Goal: Transaction & Acquisition: Purchase product/service

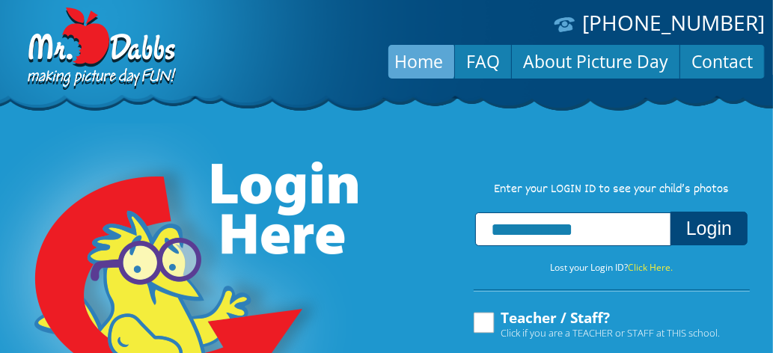
type input "**********"
click at [670, 212] on button "Login" at bounding box center [708, 229] width 77 height 34
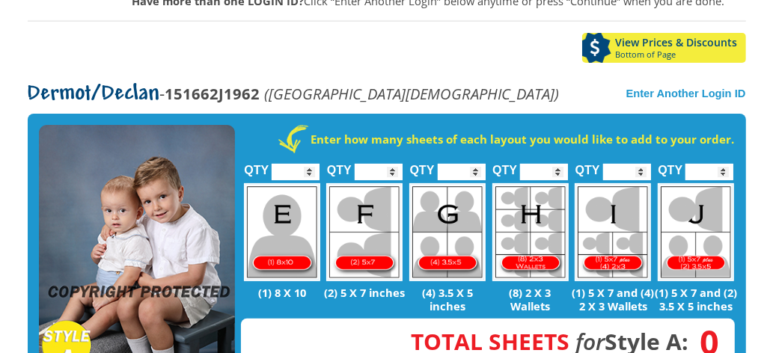
scroll to position [253, 0]
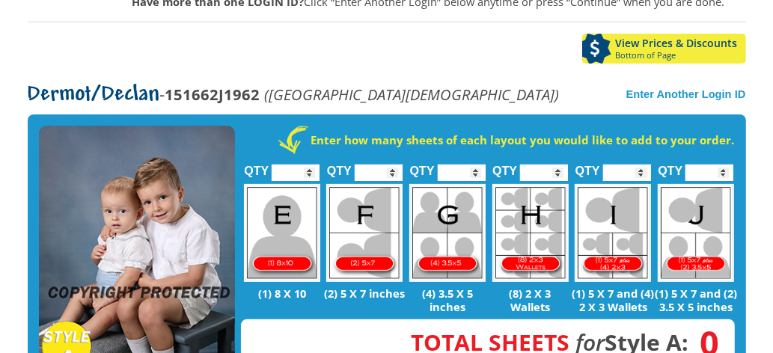
click at [305, 165] on input "*" at bounding box center [295, 173] width 48 height 16
click at [309, 165] on input "*" at bounding box center [295, 173] width 48 height 16
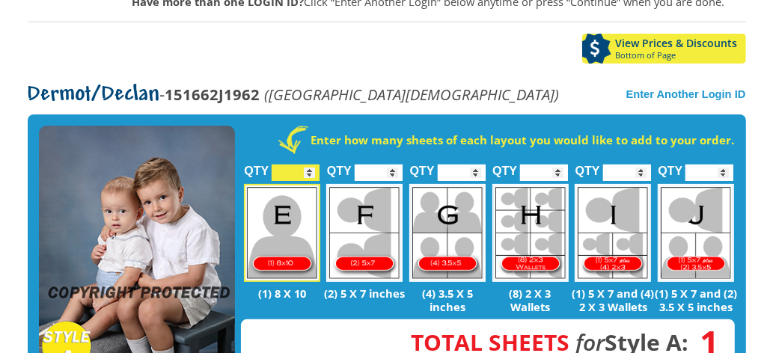
type input "*"
click at [310, 165] on input "*" at bounding box center [295, 173] width 48 height 16
click at [385, 165] on input "*" at bounding box center [378, 173] width 48 height 16
type input "*"
click at [394, 165] on input "*" at bounding box center [378, 173] width 48 height 16
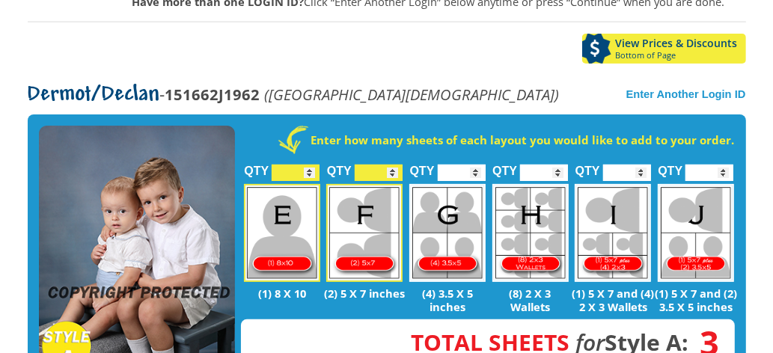
click at [467, 165] on input "*" at bounding box center [462, 173] width 48 height 16
type input "*"
click at [476, 165] on input "*" at bounding box center [462, 173] width 48 height 16
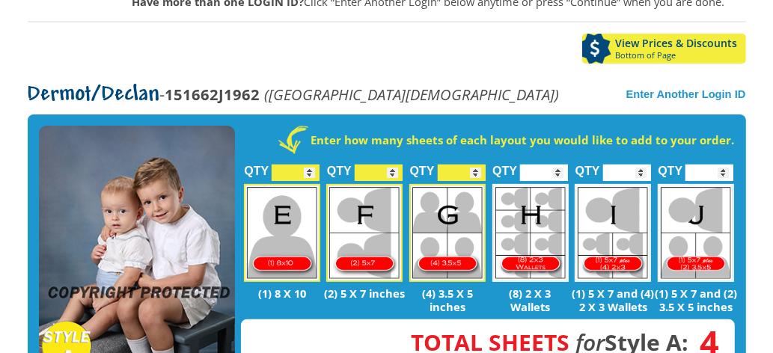
click at [549, 165] on input "*" at bounding box center [544, 173] width 48 height 16
type input "*"
click at [562, 165] on input "*" at bounding box center [544, 173] width 48 height 16
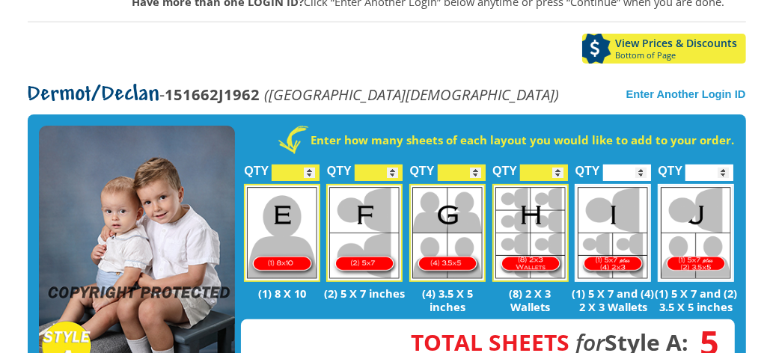
click at [636, 165] on input "*" at bounding box center [627, 173] width 48 height 16
type input "*"
click at [644, 165] on input "*" at bounding box center [627, 173] width 48 height 16
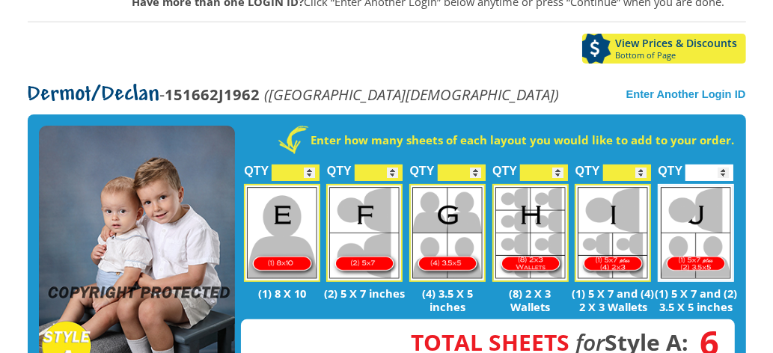
click at [716, 165] on input "*" at bounding box center [709, 173] width 48 height 16
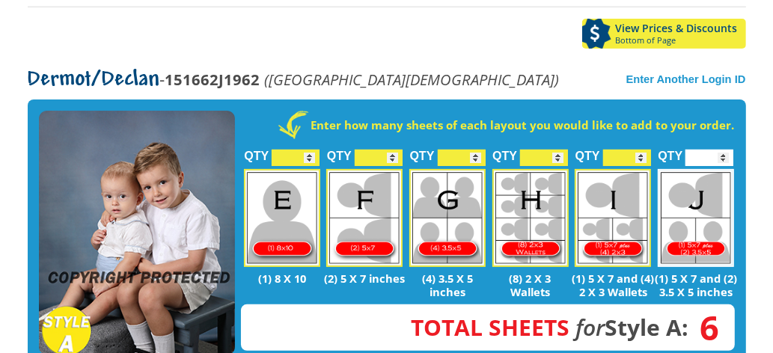
scroll to position [268, 0]
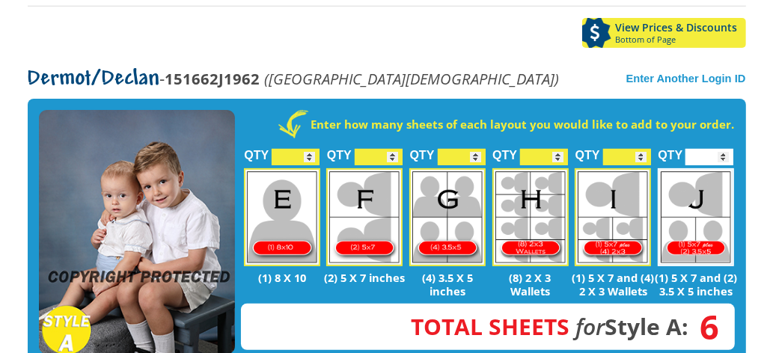
type input "*"
click at [724, 149] on input "*" at bounding box center [709, 157] width 48 height 16
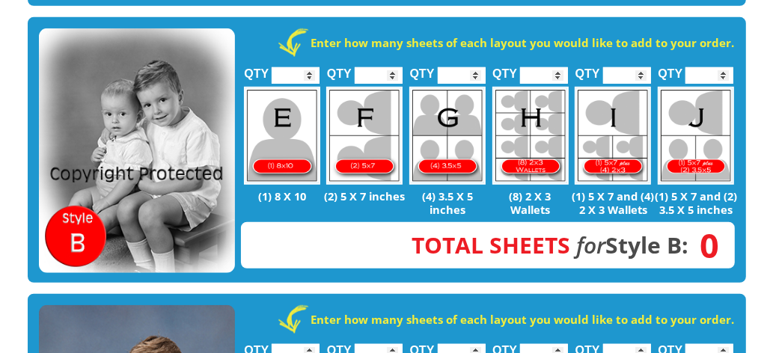
scroll to position [609, 0]
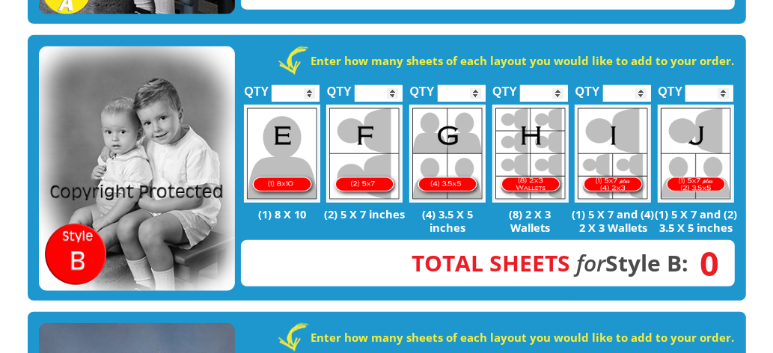
click at [315, 85] on input "*" at bounding box center [295, 93] width 48 height 16
type input "*"
click at [309, 85] on input "*" at bounding box center [295, 93] width 48 height 16
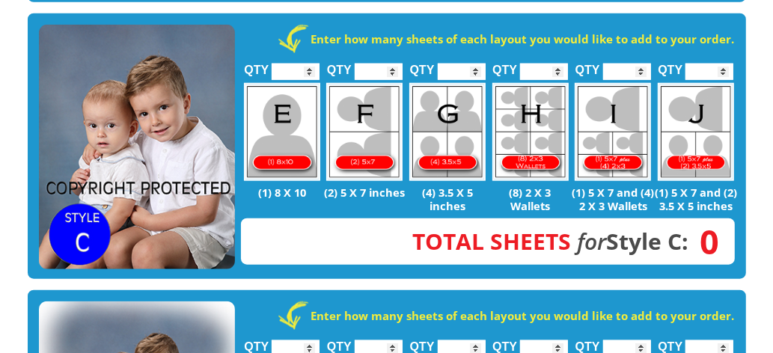
scroll to position [909, 0]
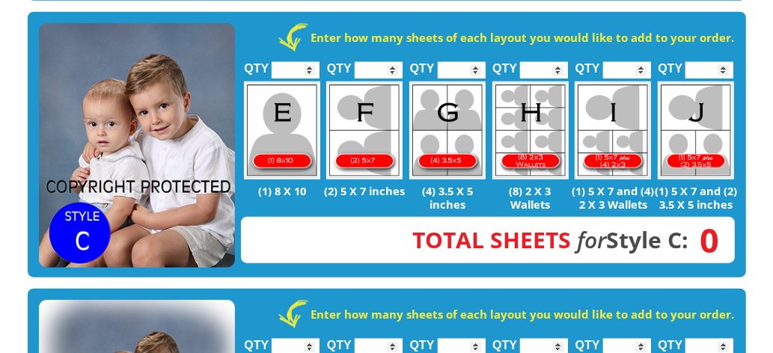
click at [306, 62] on input "*" at bounding box center [295, 70] width 48 height 16
click at [328, 46] on label "QTY" at bounding box center [339, 64] width 25 height 37
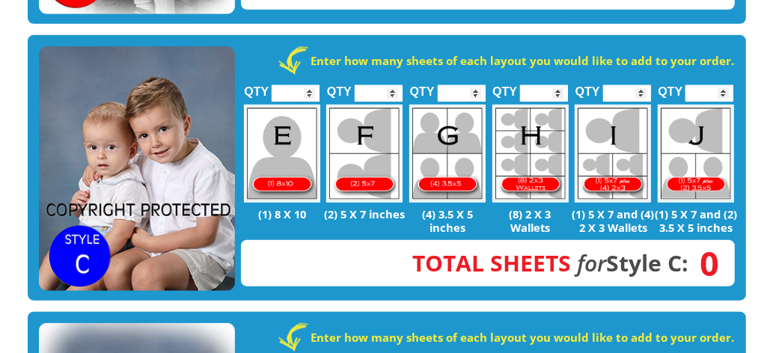
scroll to position [886, 0]
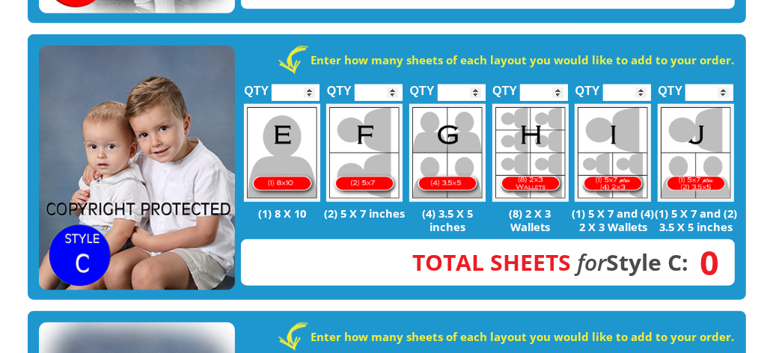
click at [305, 85] on input "*" at bounding box center [295, 93] width 48 height 16
type input "*"
click at [314, 85] on input "*" at bounding box center [295, 93] width 48 height 16
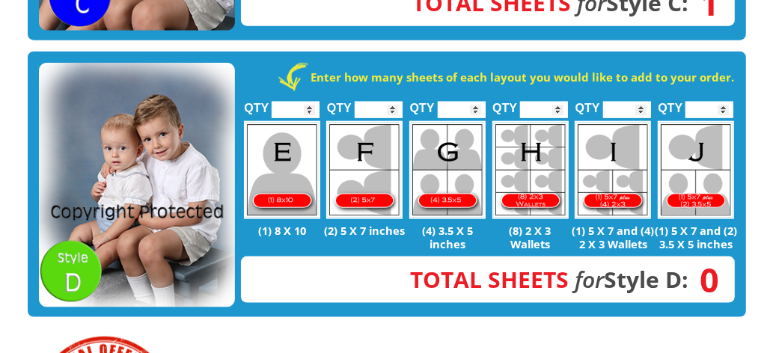
scroll to position [1141, 0]
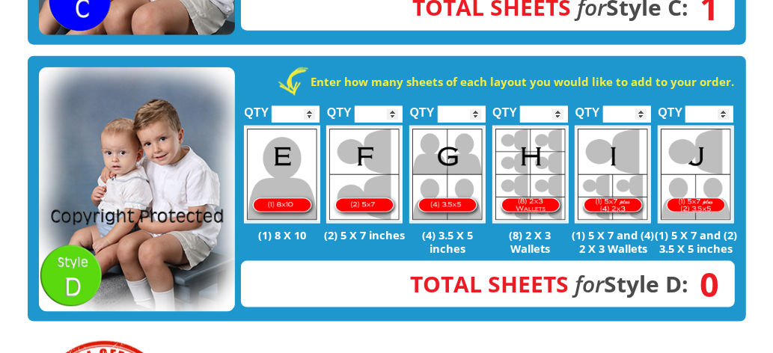
click at [305, 106] on input "*" at bounding box center [295, 114] width 48 height 16
click at [314, 106] on input "*" at bounding box center [295, 114] width 48 height 16
type input "*"
click at [315, 106] on input "*" at bounding box center [295, 114] width 48 height 16
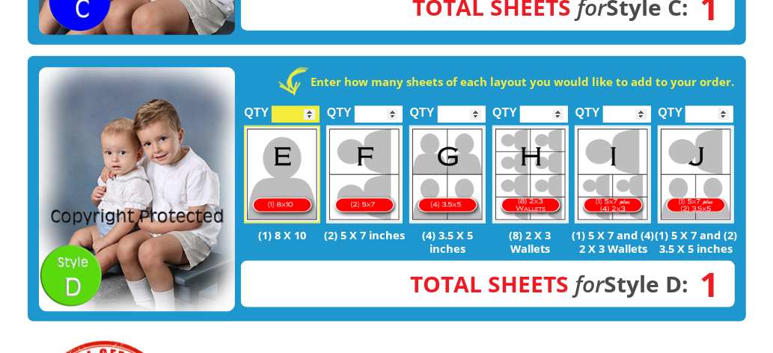
click at [550, 106] on input "*" at bounding box center [544, 114] width 48 height 16
type input "*"
click at [559, 106] on input "*" at bounding box center [544, 114] width 48 height 16
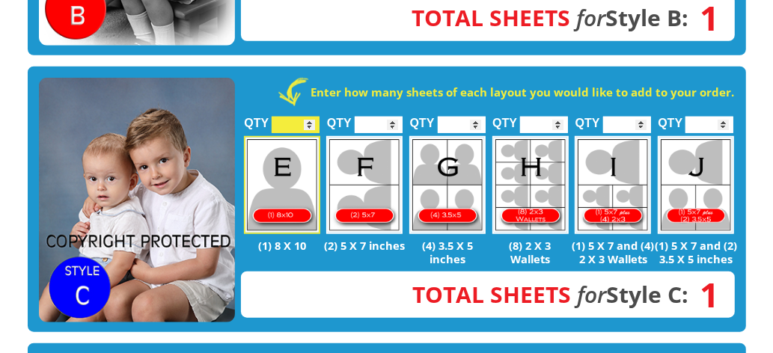
scroll to position [852, 0]
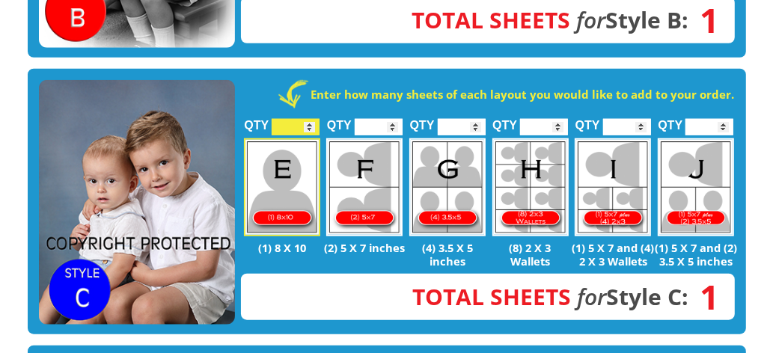
click at [553, 119] on input "*" at bounding box center [544, 127] width 48 height 16
click at [562, 119] on input "*" at bounding box center [544, 127] width 48 height 16
type input "*"
click at [559, 119] on input "*" at bounding box center [544, 127] width 48 height 16
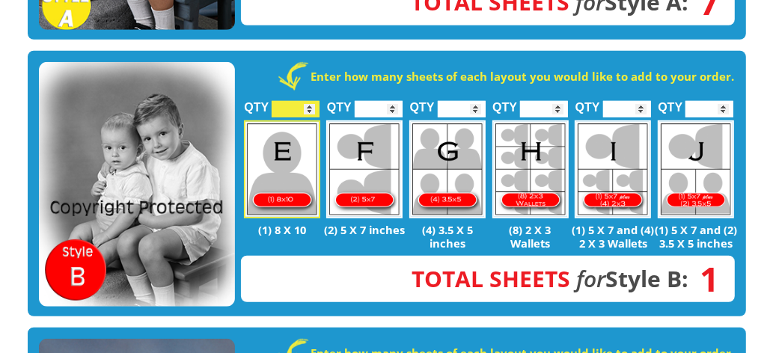
scroll to position [581, 0]
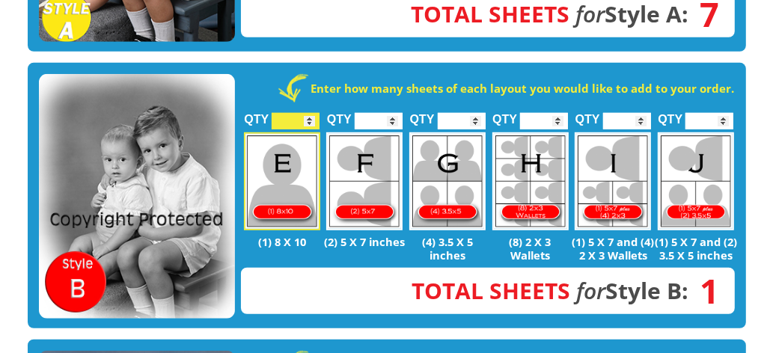
click at [564, 113] on input "*" at bounding box center [544, 121] width 48 height 16
type input "*"
click at [560, 113] on input "*" at bounding box center [544, 121] width 48 height 16
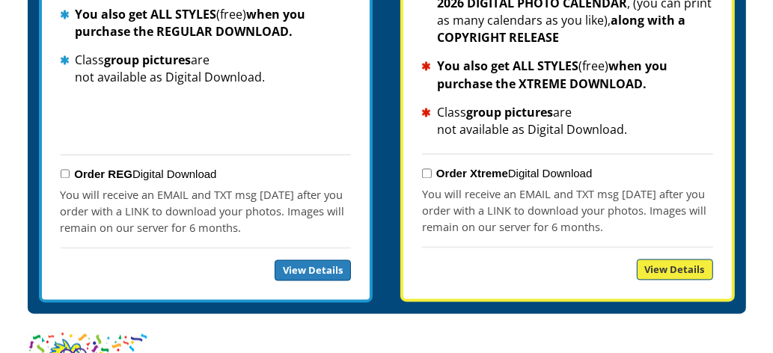
scroll to position [1801, 0]
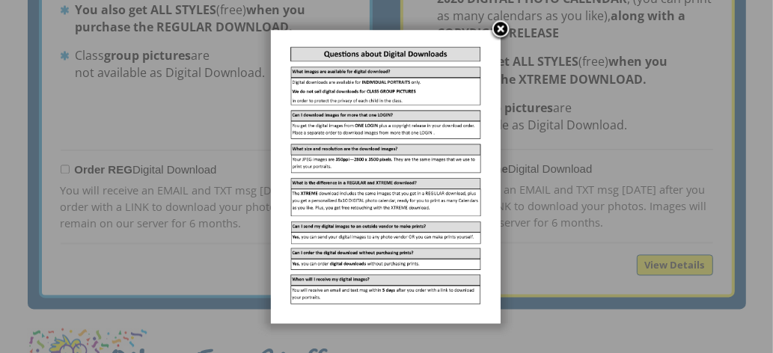
click at [500, 25] on link at bounding box center [500, 30] width 22 height 22
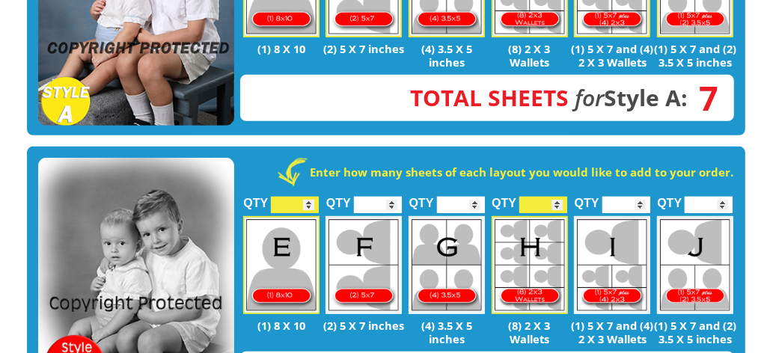
scroll to position [500, 1]
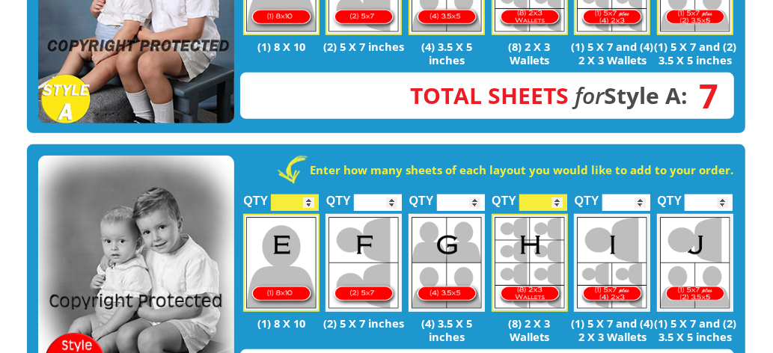
click at [310, 214] on img at bounding box center [281, 263] width 76 height 98
click at [307, 214] on img at bounding box center [281, 263] width 76 height 98
type input "*"
click at [289, 194] on input "*" at bounding box center [295, 202] width 48 height 16
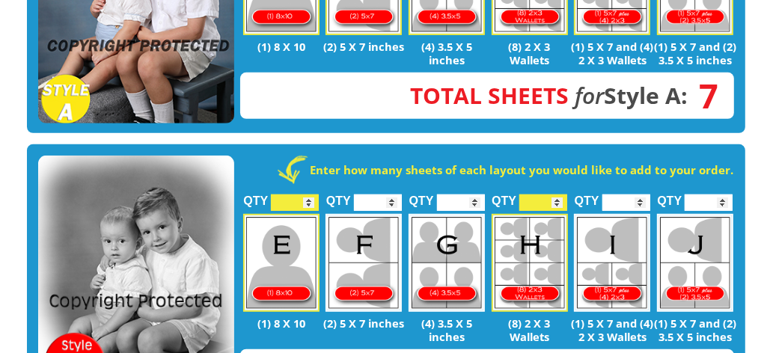
type input "*"
click at [265, 178] on label "QTY" at bounding box center [255, 196] width 25 height 37
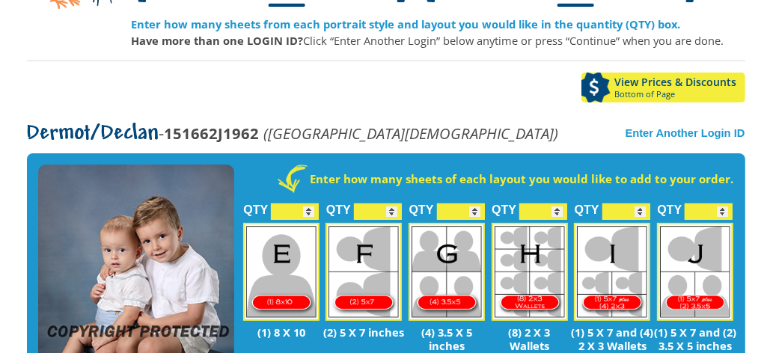
click at [307, 223] on img at bounding box center [281, 272] width 76 height 98
click at [312, 223] on img at bounding box center [281, 272] width 76 height 98
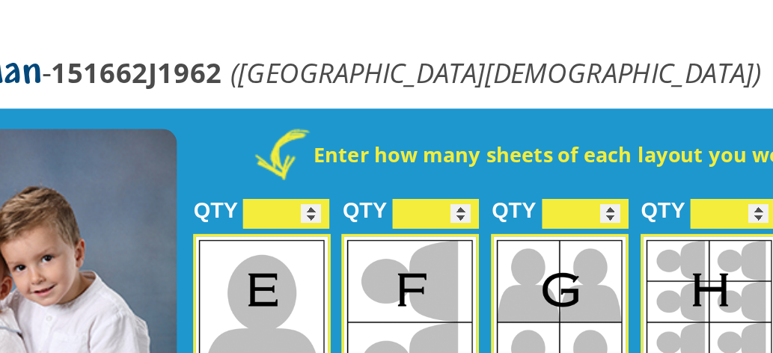
scroll to position [222, 2]
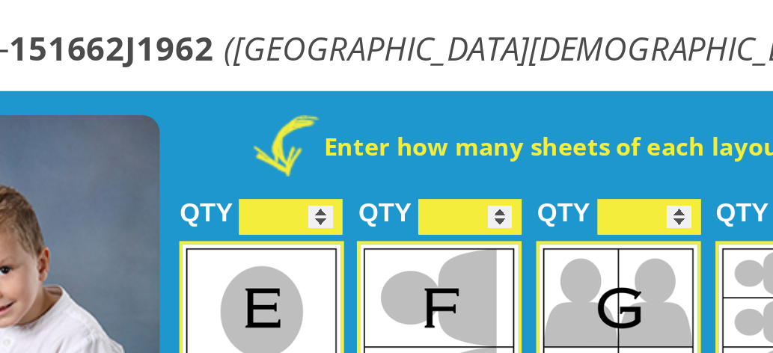
click at [304, 195] on input "*" at bounding box center [293, 203] width 48 height 16
click at [308, 195] on input "*" at bounding box center [293, 203] width 48 height 16
click at [307, 195] on input "*" at bounding box center [293, 203] width 48 height 16
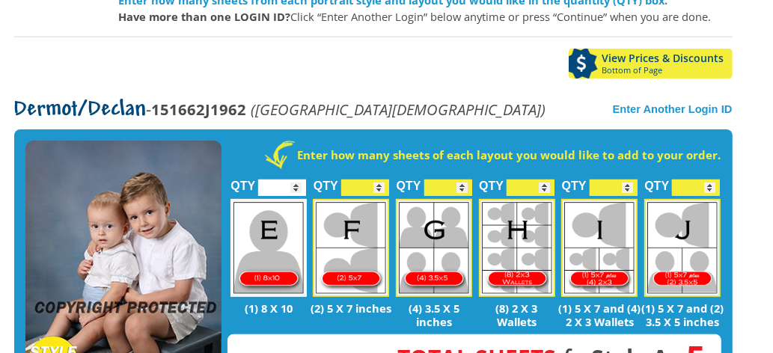
scroll to position [240, 13]
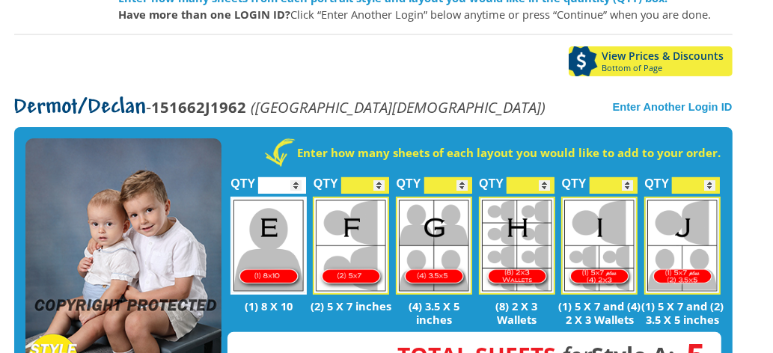
click at [297, 177] on input "*" at bounding box center [282, 185] width 48 height 16
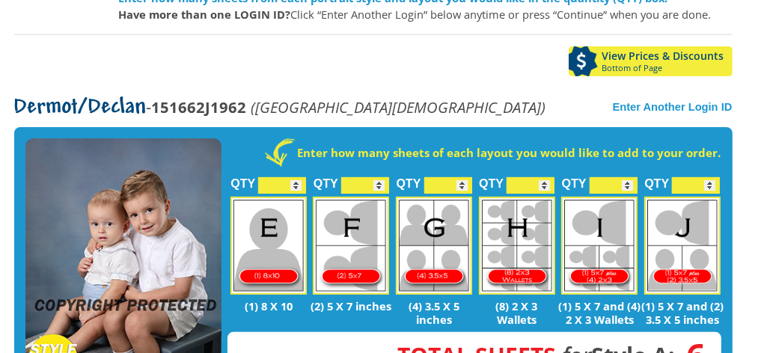
click at [298, 177] on input "*" at bounding box center [282, 185] width 48 height 16
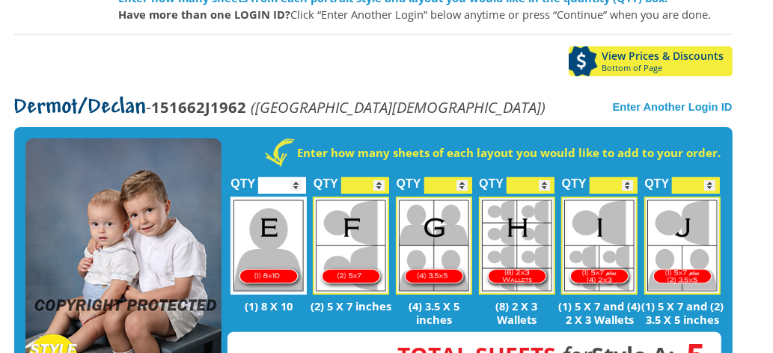
click at [297, 177] on input "*" at bounding box center [282, 185] width 48 height 16
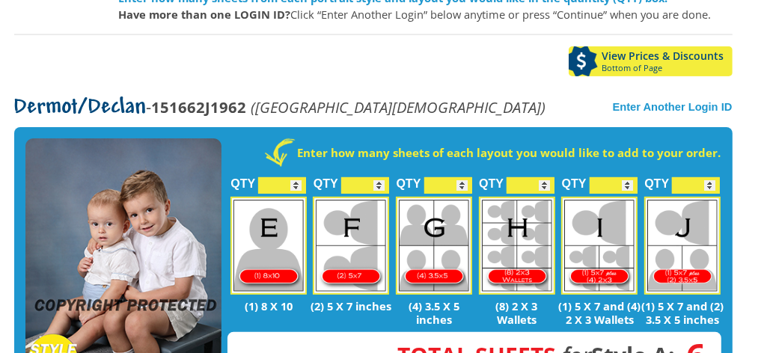
type input "*"
click at [293, 177] on input "*" at bounding box center [282, 185] width 48 height 16
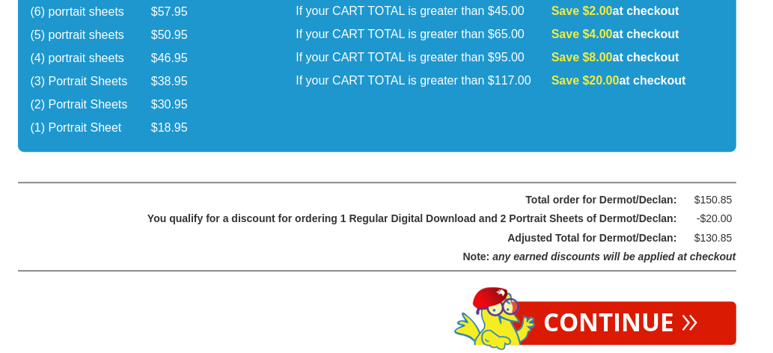
scroll to position [2656, 10]
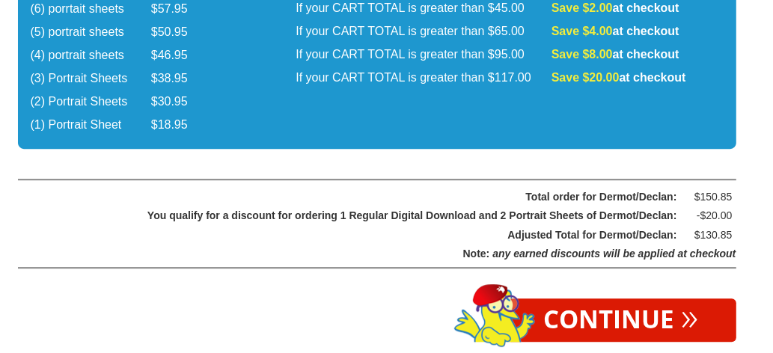
click at [580, 298] on link "Continue »" at bounding box center [621, 319] width 230 height 43
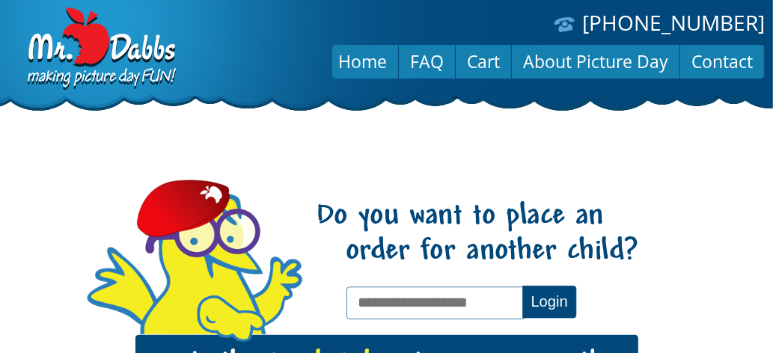
click at [384, 308] on input "text" at bounding box center [435, 302] width 179 height 32
type input "**********"
click at [553, 299] on button "Login" at bounding box center [549, 302] width 54 height 32
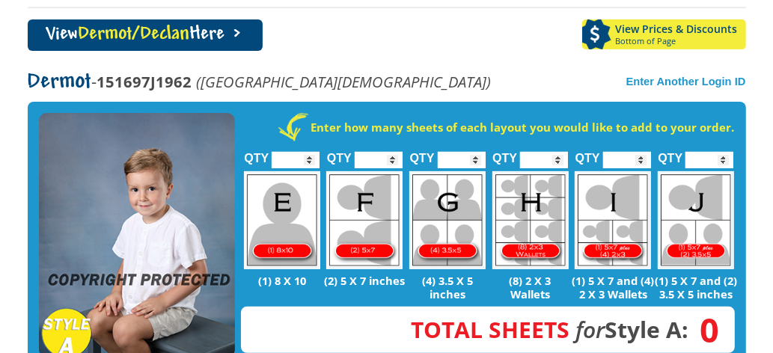
scroll to position [266, 0]
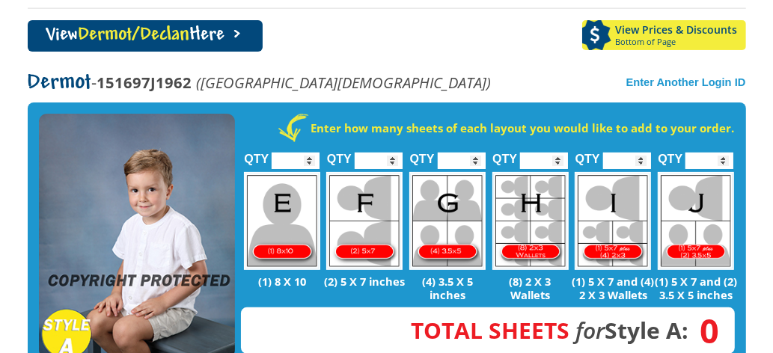
click at [301, 153] on input "*" at bounding box center [295, 161] width 48 height 16
click at [309, 153] on input "*" at bounding box center [295, 161] width 48 height 16
click at [310, 153] on input "*" at bounding box center [295, 161] width 48 height 16
click at [312, 153] on input "*" at bounding box center [295, 161] width 48 height 16
type input "*"
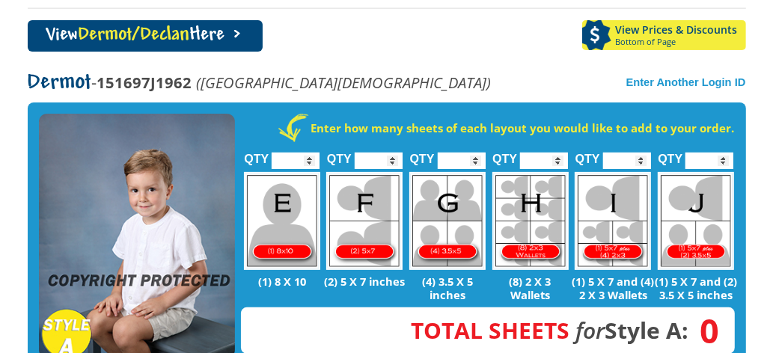
click at [553, 153] on input "*" at bounding box center [544, 161] width 48 height 16
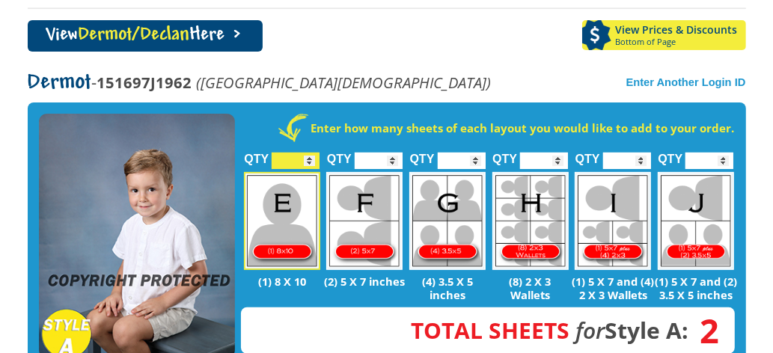
click at [538, 153] on input "*" at bounding box center [544, 161] width 48 height 16
click at [539, 153] on input "*" at bounding box center [544, 161] width 48 height 16
type input "*"
click at [631, 153] on input "*" at bounding box center [627, 161] width 48 height 16
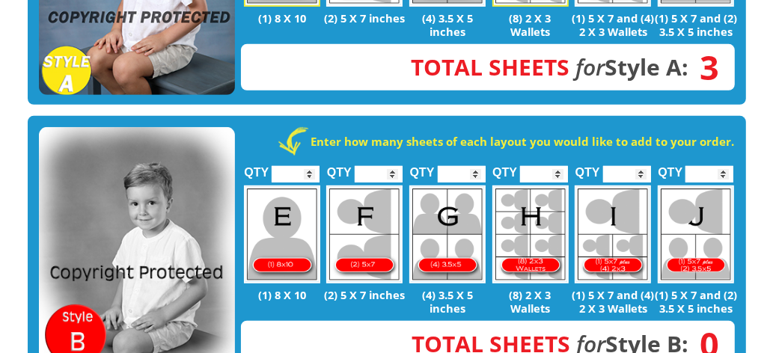
scroll to position [532, 0]
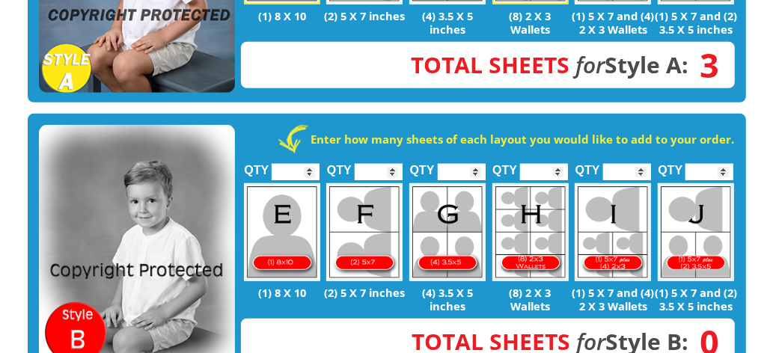
type input "*"
click at [302, 164] on input "*" at bounding box center [295, 172] width 48 height 16
click at [309, 164] on input "*" at bounding box center [295, 172] width 48 height 16
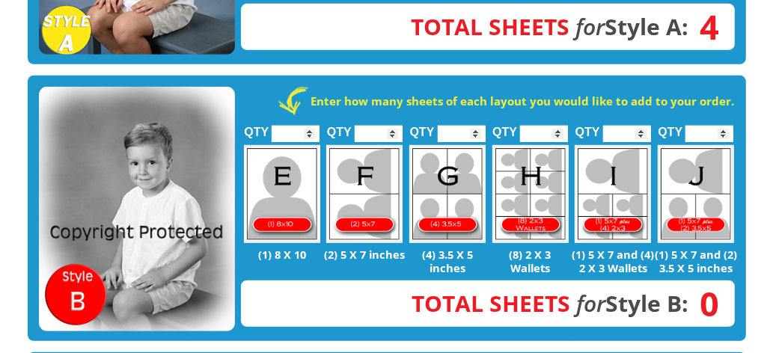
scroll to position [574, 0]
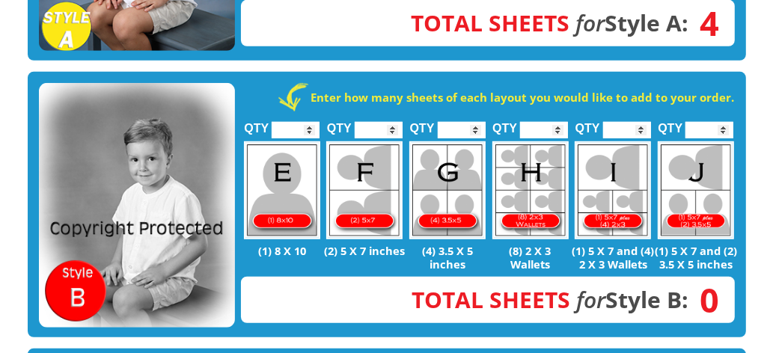
type input "*"
click at [618, 122] on input "*" at bounding box center [627, 130] width 48 height 16
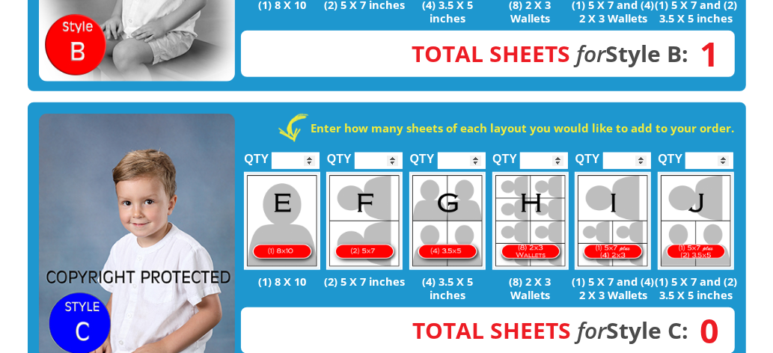
scroll to position [831, 0]
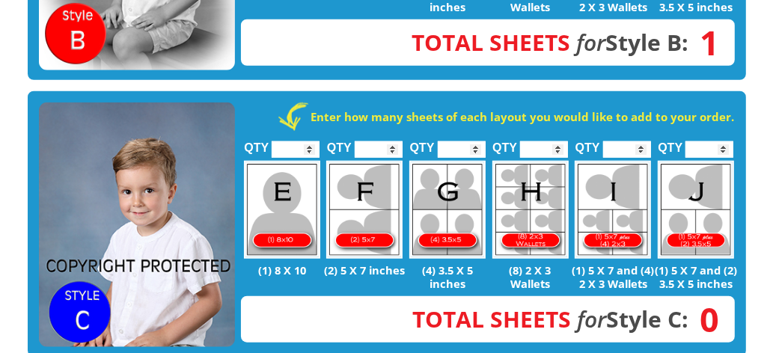
type input "*"
click at [301, 141] on input "*" at bounding box center [295, 149] width 48 height 16
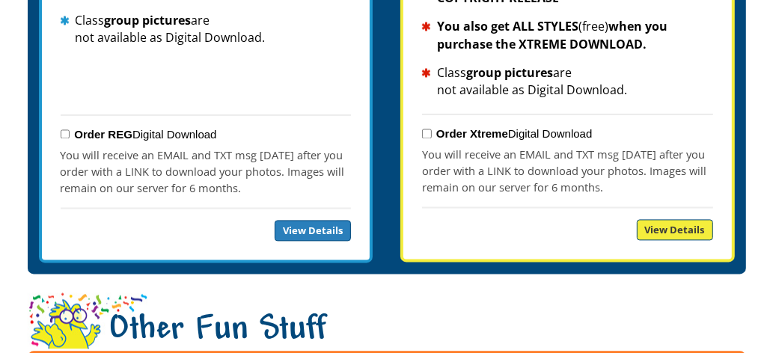
scroll to position [1835, 0]
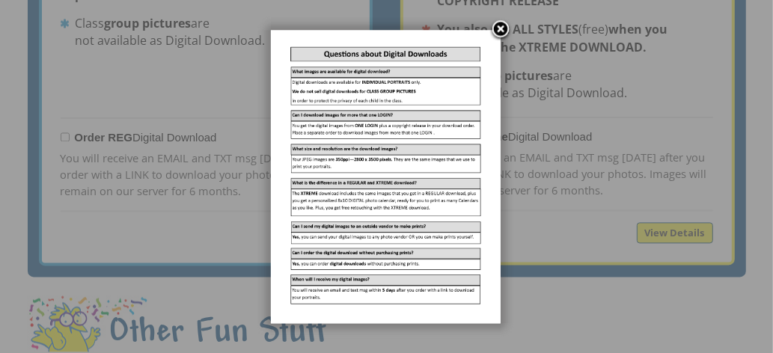
click at [498, 36] on link at bounding box center [500, 30] width 22 height 22
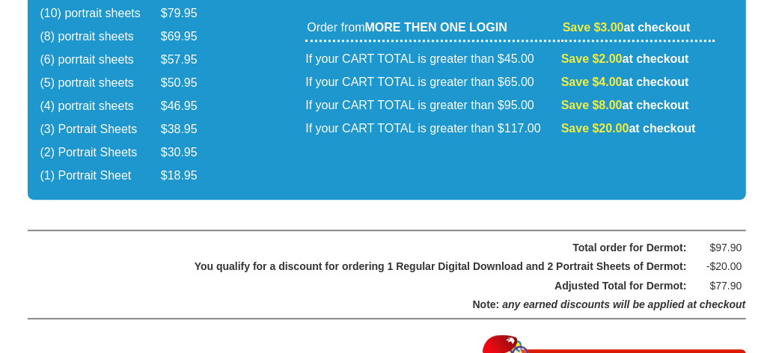
scroll to position [2665, 0]
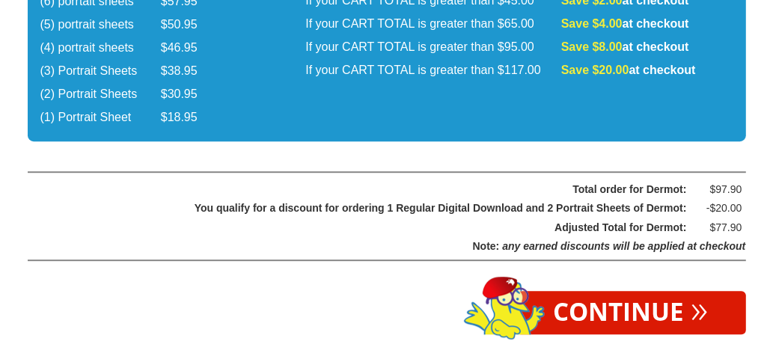
click at [586, 291] on link "Continue »" at bounding box center [631, 312] width 230 height 43
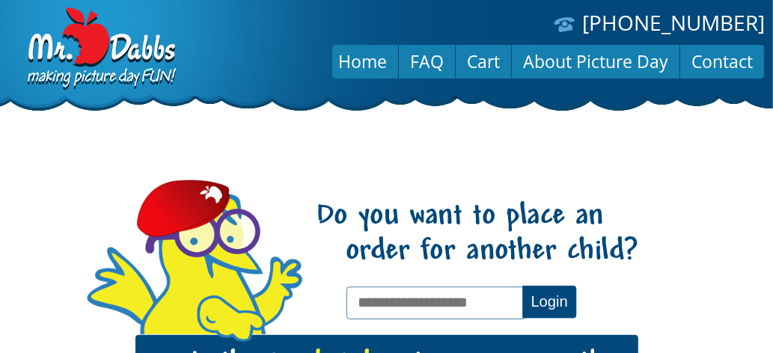
click at [384, 298] on input "text" at bounding box center [435, 302] width 179 height 32
type input "**********"
click at [522, 286] on button "Login" at bounding box center [549, 302] width 54 height 32
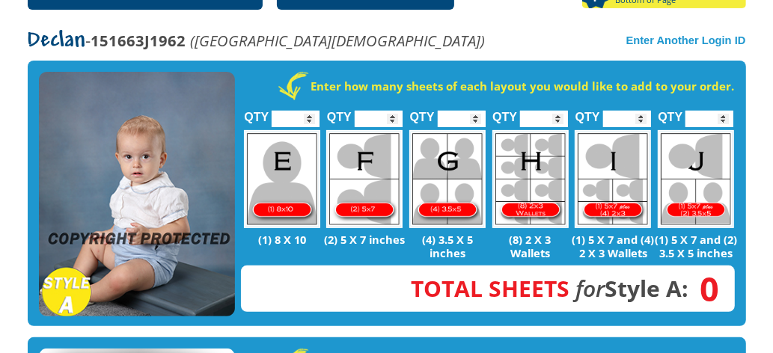
scroll to position [307, 0]
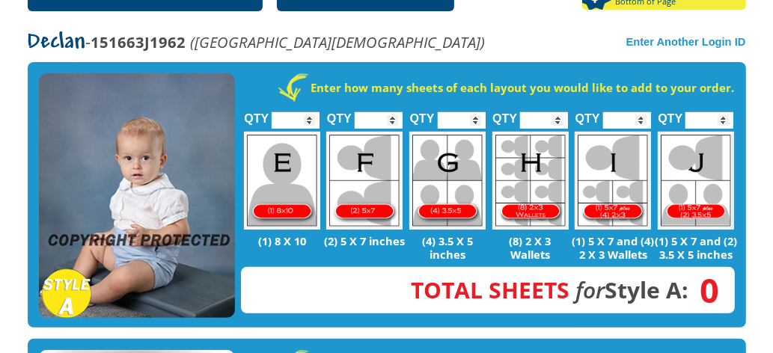
click at [304, 112] on input "*" at bounding box center [295, 120] width 48 height 16
type input "*"
click at [633, 112] on input "*" at bounding box center [627, 120] width 48 height 16
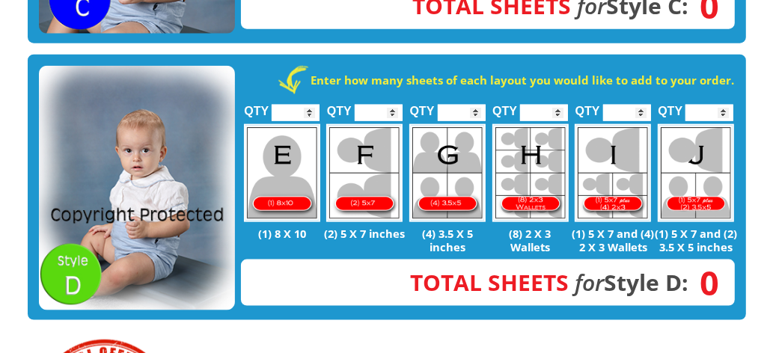
scroll to position [1134, 0]
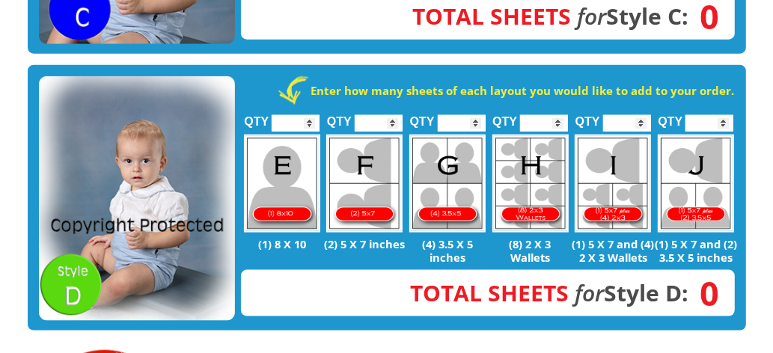
click at [303, 115] on input "*" at bounding box center [295, 123] width 48 height 16
type input "*"
click at [559, 115] on input "*" at bounding box center [544, 123] width 48 height 16
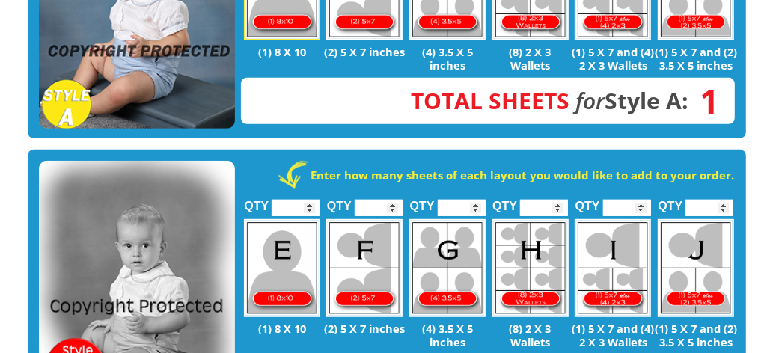
scroll to position [495, 0]
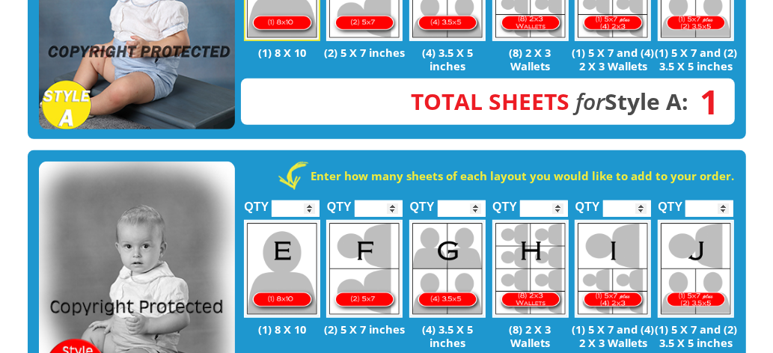
click at [305, 200] on input "*" at bounding box center [295, 208] width 48 height 16
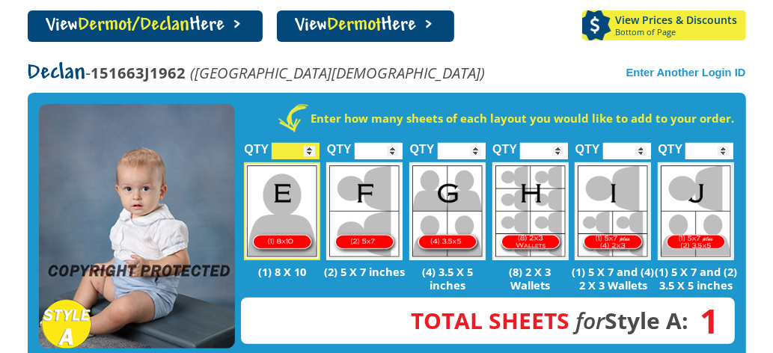
scroll to position [259, 0]
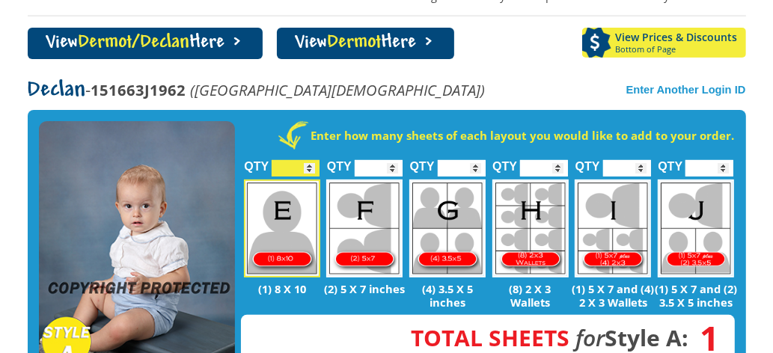
type input "*"
click at [538, 160] on input "*" at bounding box center [544, 168] width 48 height 16
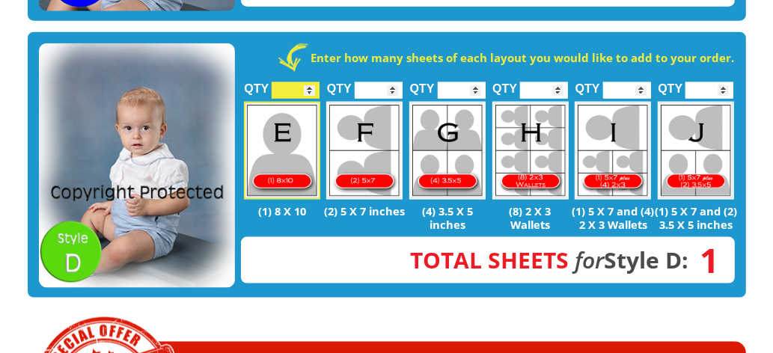
scroll to position [1170, 0]
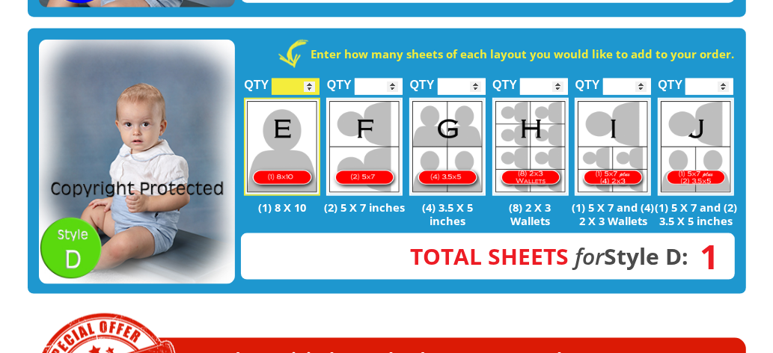
type input "*"
click at [565, 79] on input "*" at bounding box center [544, 87] width 48 height 16
click at [556, 79] on input "*" at bounding box center [544, 87] width 48 height 16
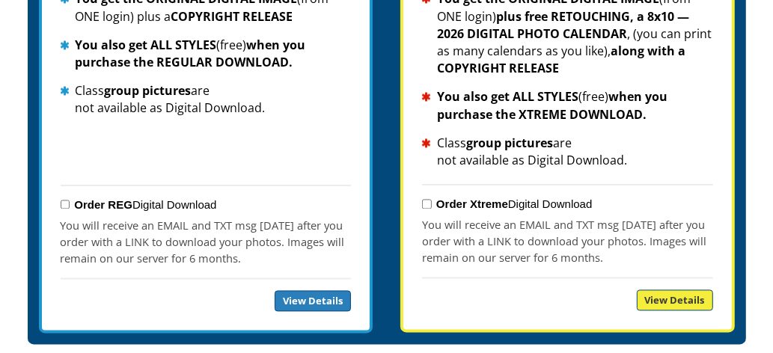
scroll to position [1770, 0]
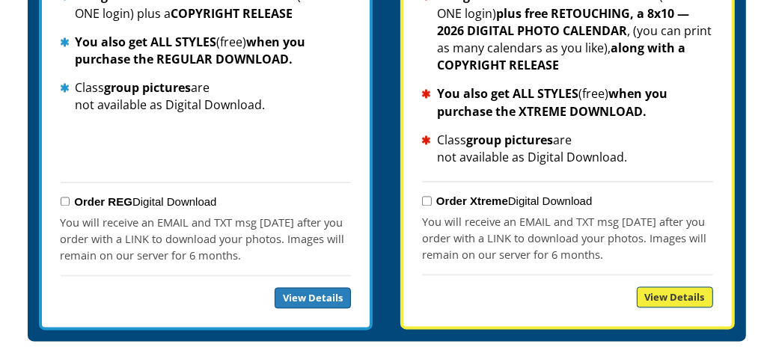
type input "*"
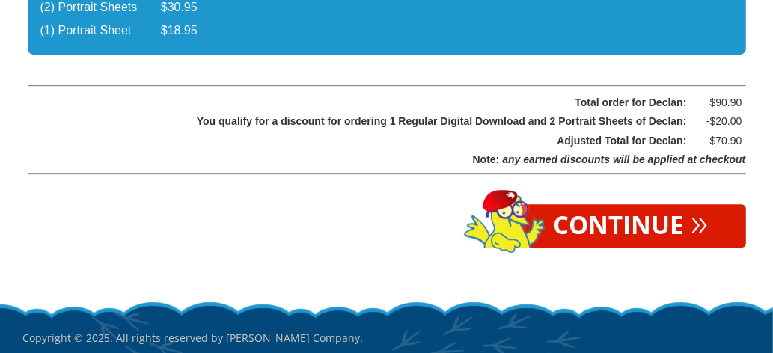
scroll to position [2755, 0]
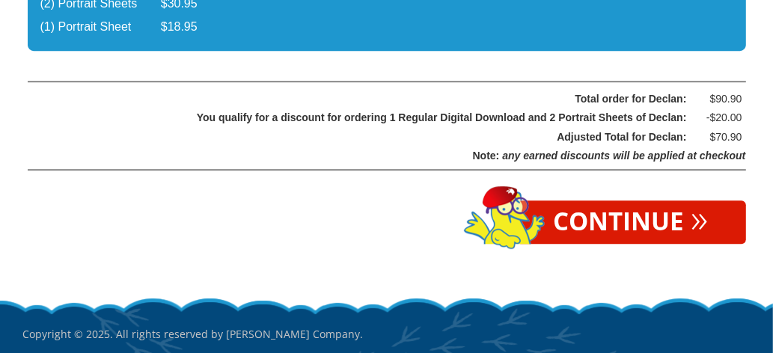
click at [576, 200] on link "Continue »" at bounding box center [631, 221] width 230 height 43
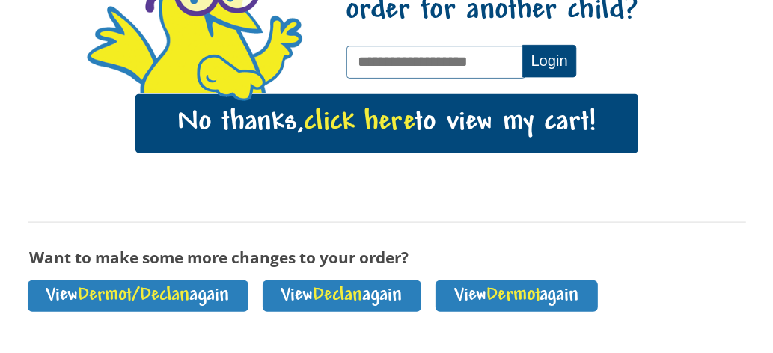
scroll to position [242, 0]
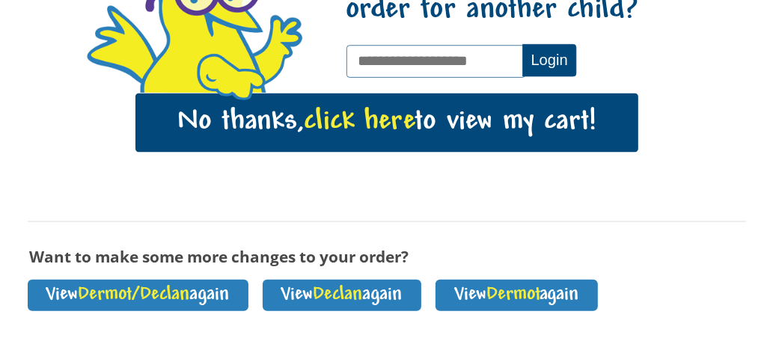
click at [241, 122] on link "No thanks, click here to view my cart!" at bounding box center [386, 122] width 503 height 58
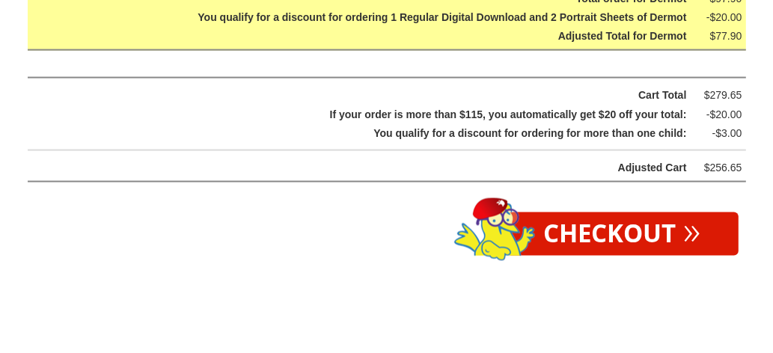
scroll to position [4852, 0]
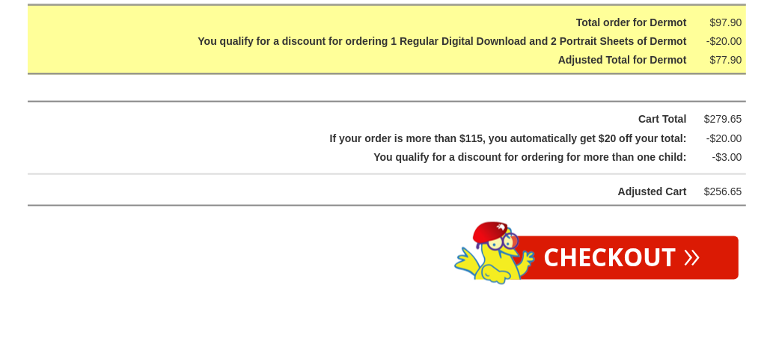
click at [582, 245] on link "Checkout »" at bounding box center [622, 257] width 232 height 43
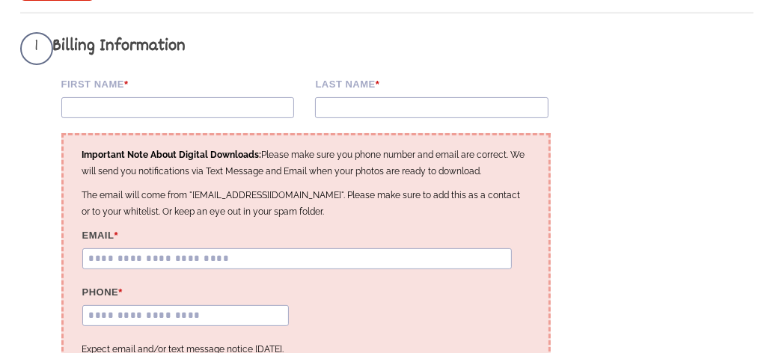
scroll to position [212, 0]
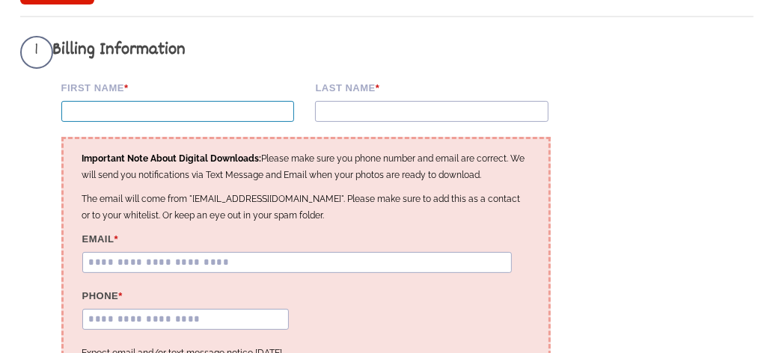
click at [90, 106] on input "First Name *" at bounding box center [177, 111] width 233 height 21
type input "*******"
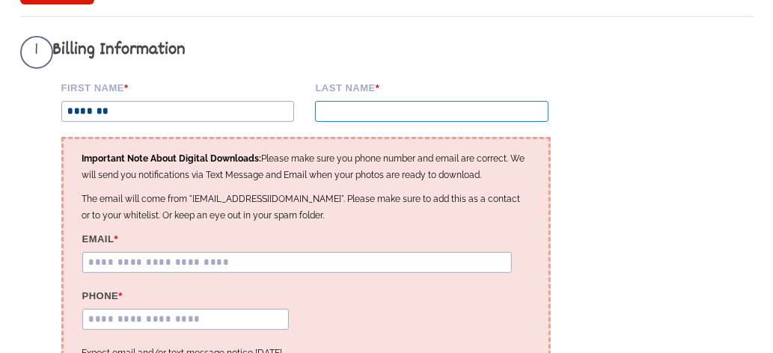
type input "*******"
type input "**********"
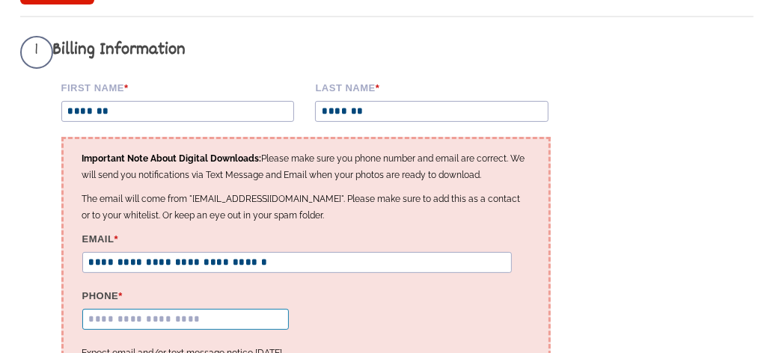
type input "**********"
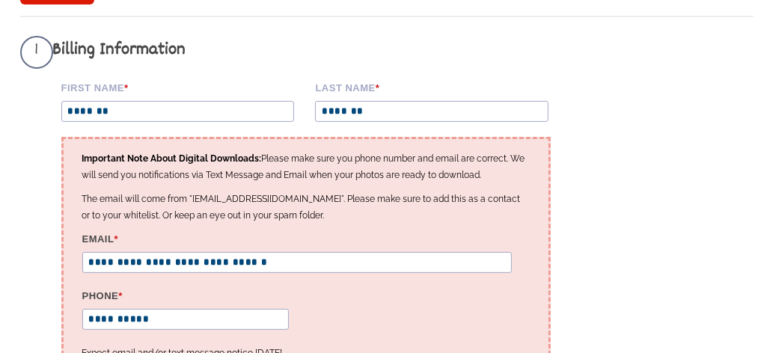
type input "**********"
type input "******"
select select "**"
type input "*****"
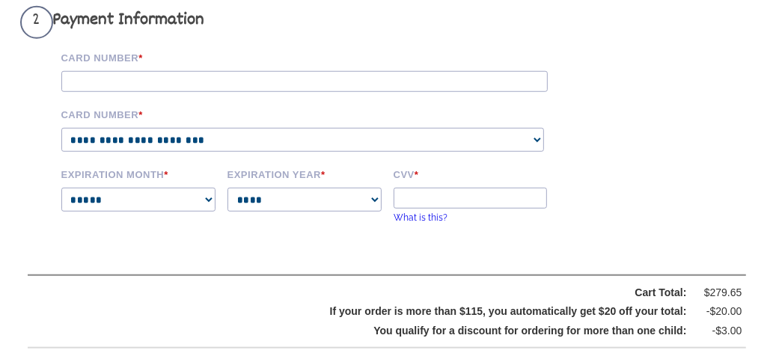
scroll to position [740, 0]
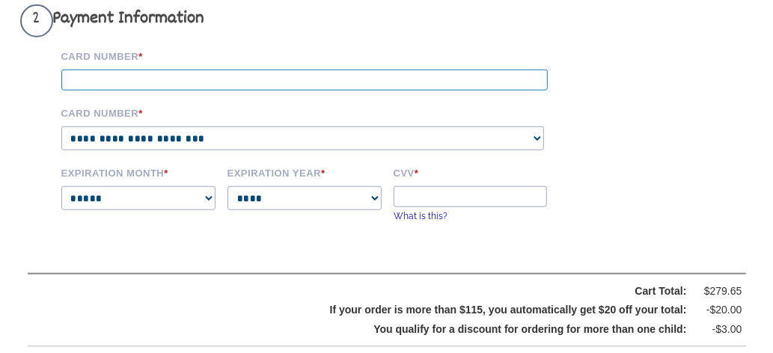
click at [87, 90] on input "Card Number *" at bounding box center [304, 80] width 486 height 21
click at [86, 88] on input "Card Number *" at bounding box center [304, 80] width 486 height 21
type input "**********"
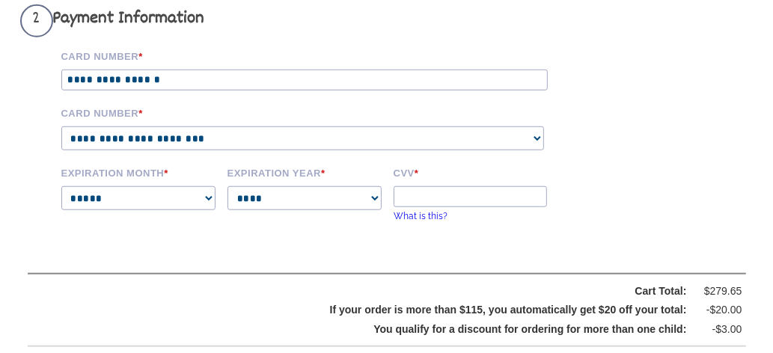
select select "****"
select select "**"
select select "****"
type input "***"
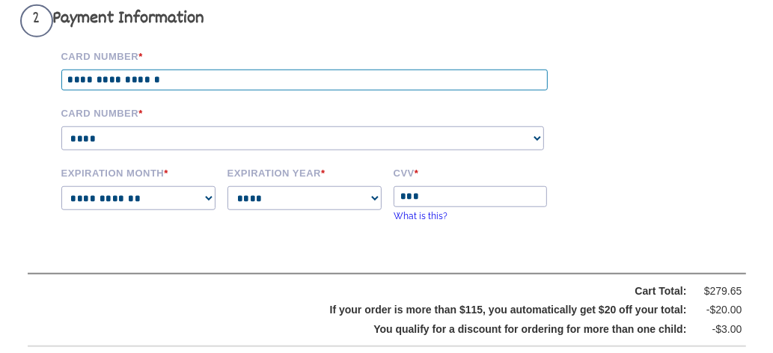
click at [85, 85] on input "**********" at bounding box center [304, 80] width 486 height 21
click at [90, 90] on input "**********" at bounding box center [304, 80] width 486 height 21
click at [128, 90] on input "**********" at bounding box center [304, 80] width 486 height 21
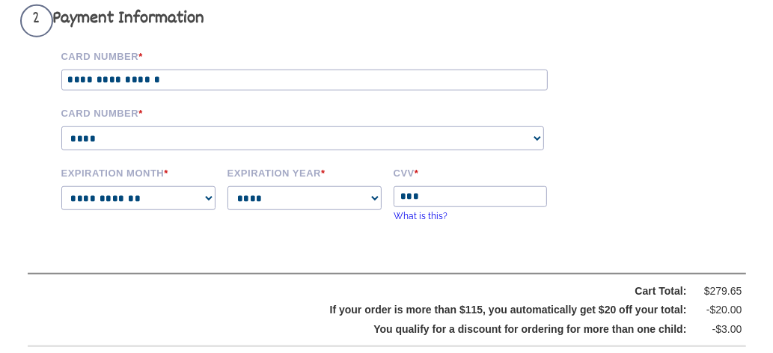
click at [150, 150] on select "**********" at bounding box center [302, 138] width 483 height 24
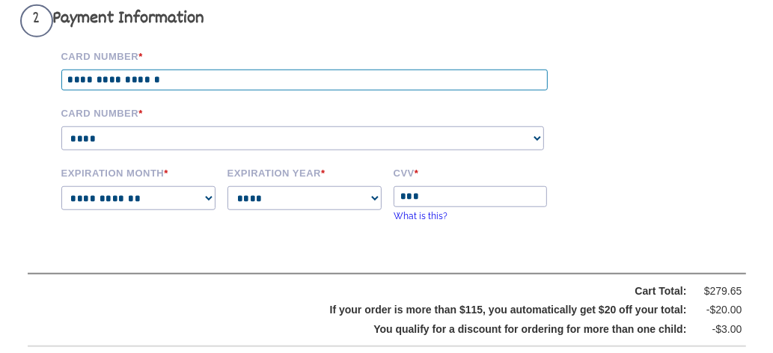
click at [199, 90] on input "**********" at bounding box center [304, 80] width 486 height 21
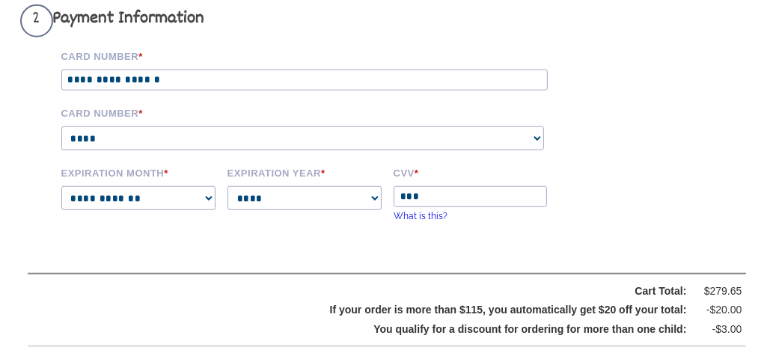
click at [93, 263] on form "**********" at bounding box center [386, 17] width 733 height 1019
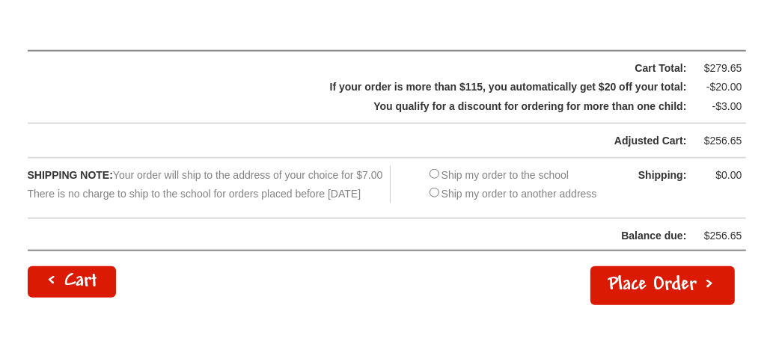
scroll to position [946, 0]
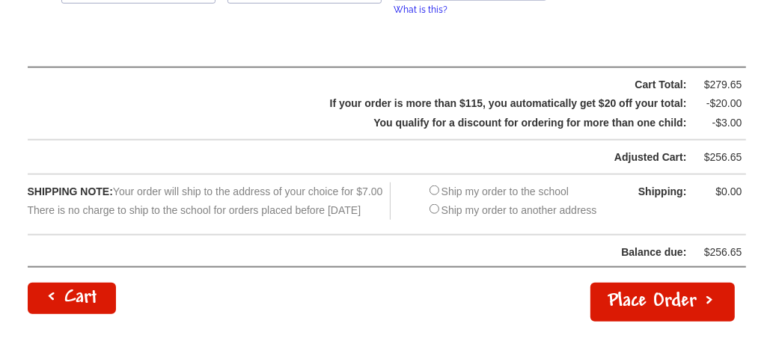
click at [607, 322] on button "Place Order >" at bounding box center [662, 302] width 144 height 39
